Goal: Task Accomplishment & Management: Complete application form

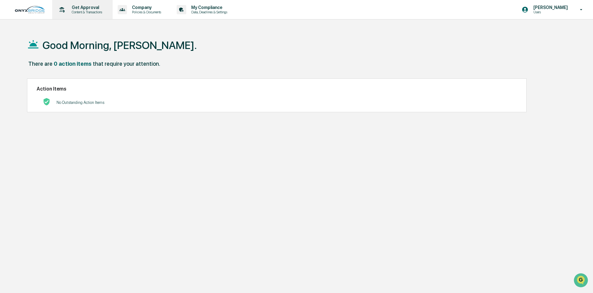
click at [71, 11] on p "Content & Transactions" at bounding box center [86, 12] width 38 height 4
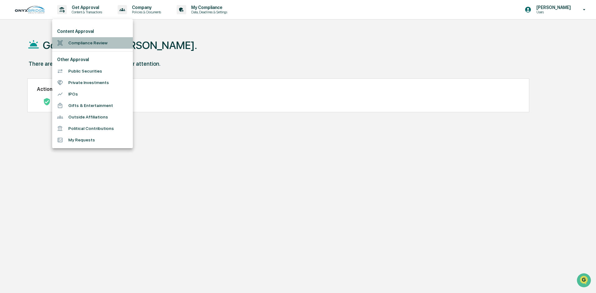
click at [70, 41] on li "Compliance Review" at bounding box center [92, 42] width 81 height 11
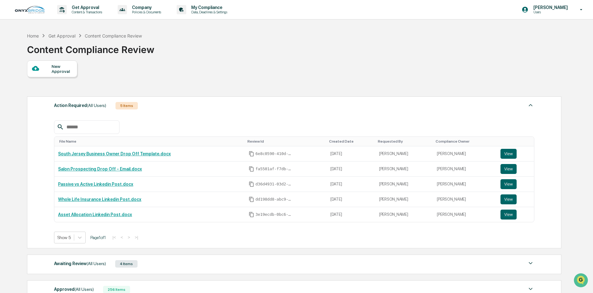
click at [49, 72] on div at bounding box center [42, 69] width 20 height 8
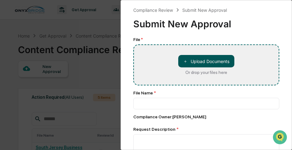
type input "**********"
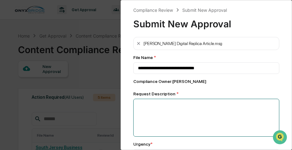
click at [149, 113] on textarea at bounding box center [206, 118] width 146 height 38
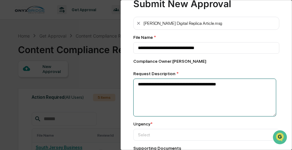
scroll to position [93, 0]
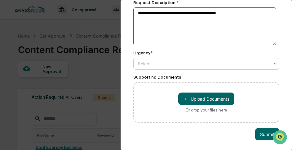
type textarea "**********"
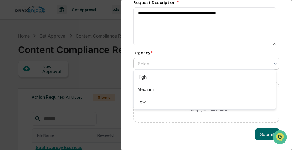
click at [152, 63] on div at bounding box center [204, 64] width 132 height 6
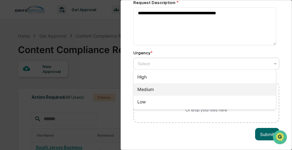
click at [142, 86] on div "Medium" at bounding box center [205, 89] width 142 height 12
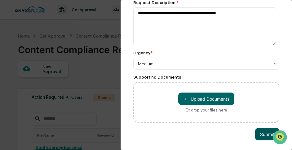
click at [262, 134] on button "Submit" at bounding box center [267, 134] width 24 height 12
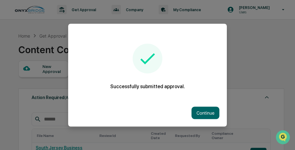
click at [241, 56] on div at bounding box center [147, 75] width 295 height 150
